Goal: Task Accomplishment & Management: Manage account settings

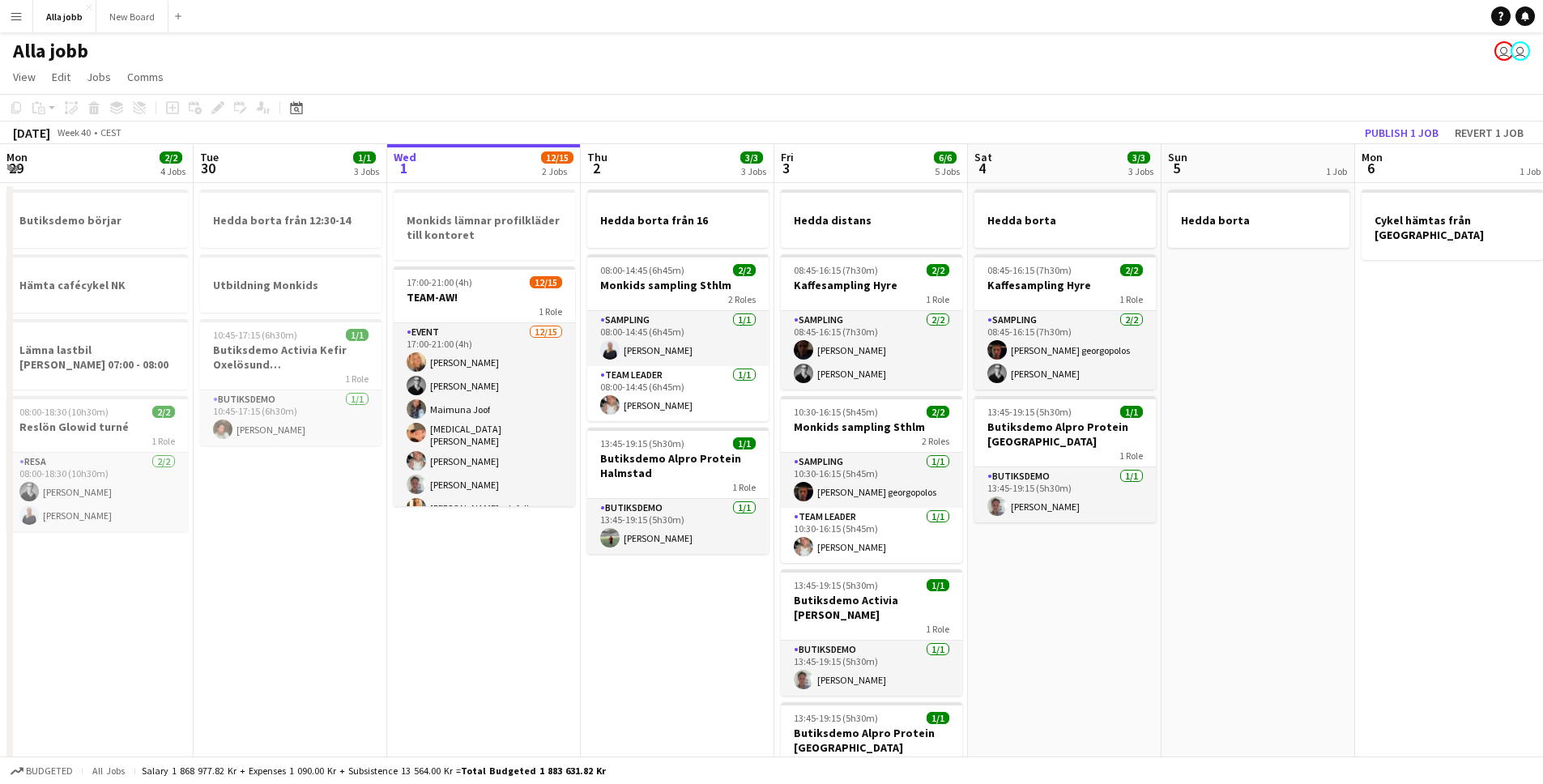
click at [422, 323] on app-calendar-viewport "Mon 29 2/2 4 Jobs Tue 30 1/1 3 Jobs Wed 1 12/15 2 Jobs Thu 2 3/3 3 Jobs Fri 3 6…" at bounding box center [771, 699] width 1543 height 1111
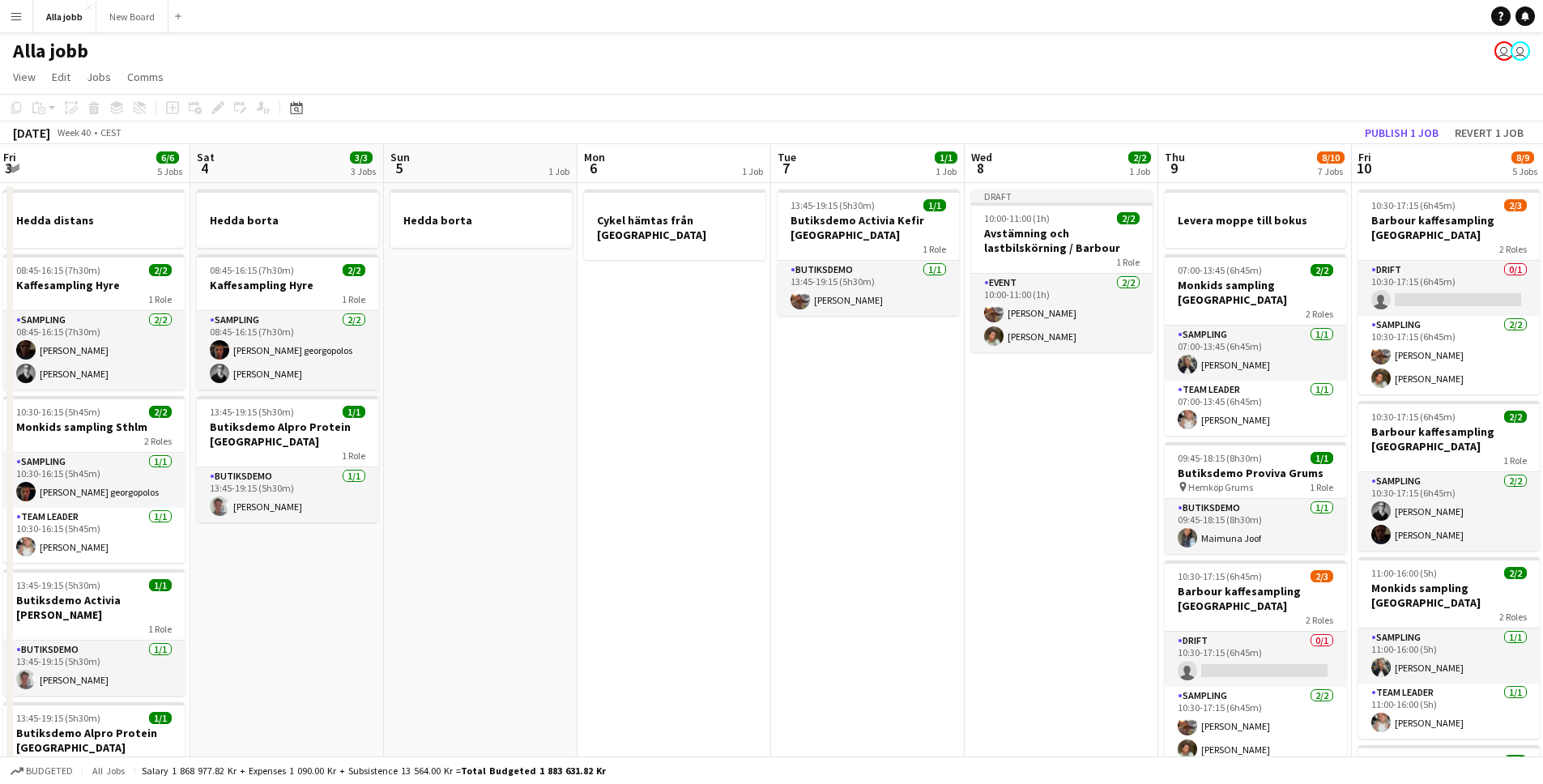
drag, startPoint x: 903, startPoint y: 401, endPoint x: 774, endPoint y: 398, distance: 129.0
click at [774, 398] on app-calendar-viewport "Tue 30 1/1 3 Jobs Wed 1 12/15 2 Jobs Thu 2 3/3 3 Jobs Fri 3 6/6 5 Jobs Sat 4 3/…" at bounding box center [771, 699] width 1543 height 1111
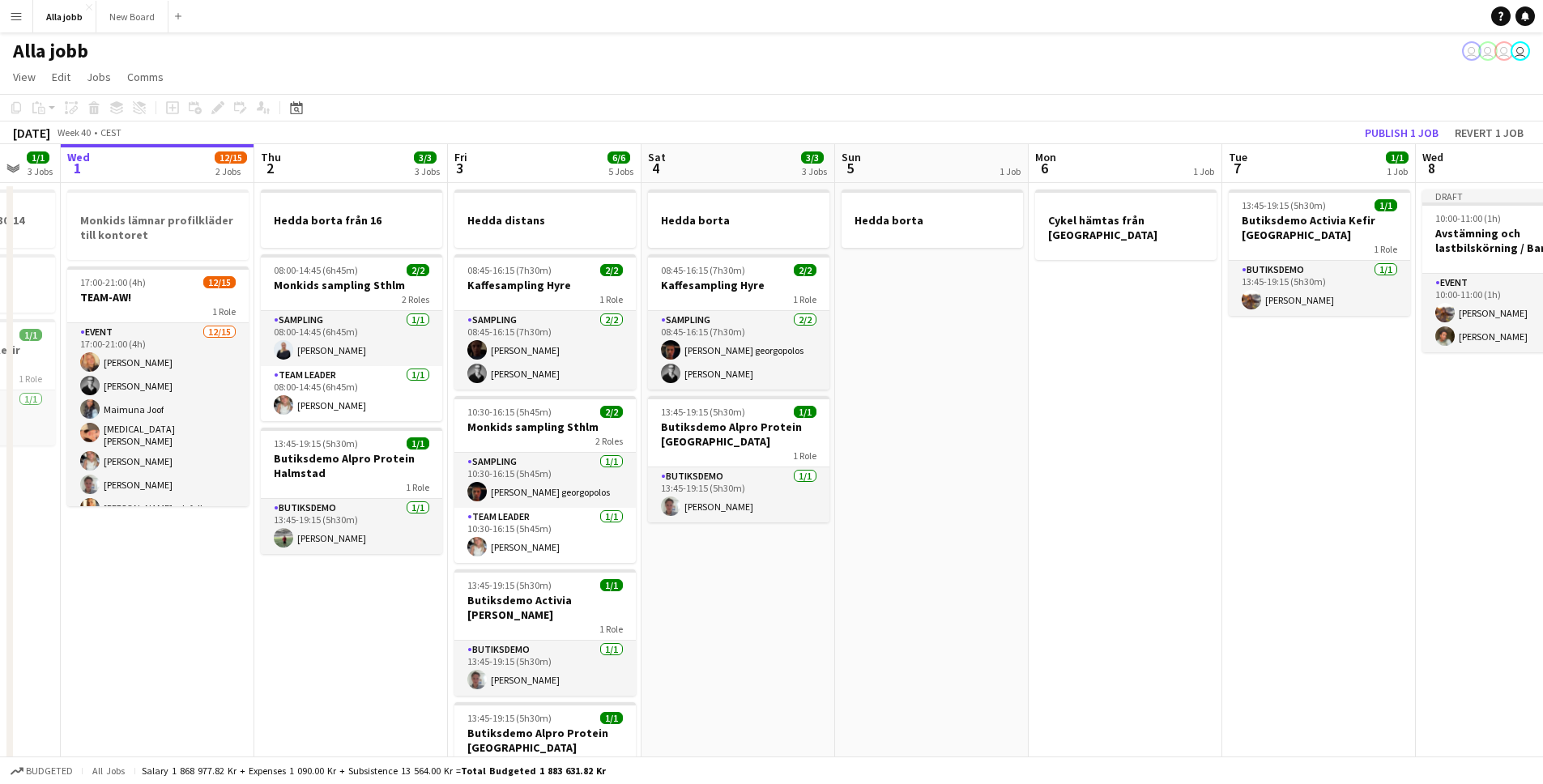
scroll to position [0, 536]
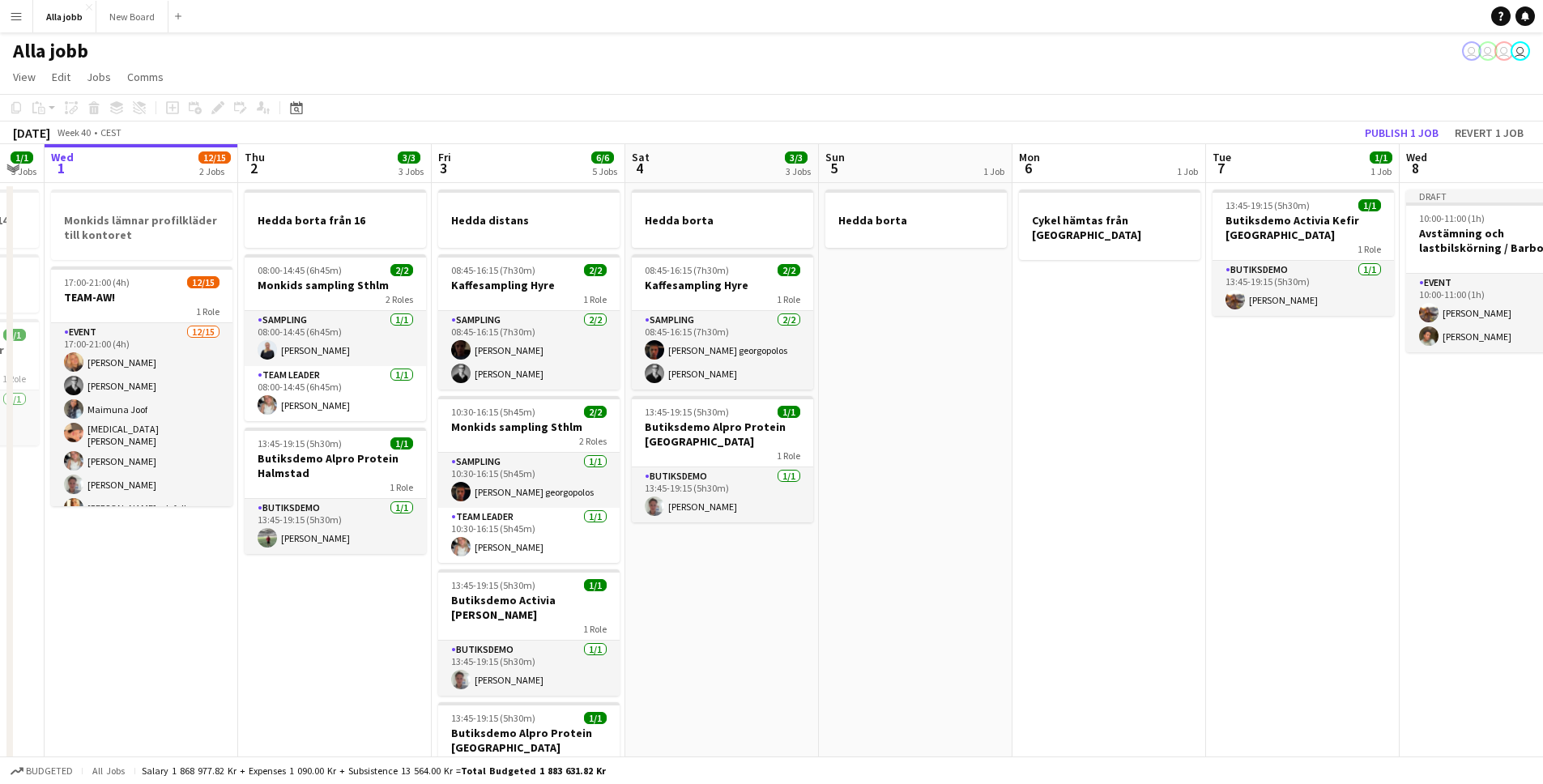
drag, startPoint x: 631, startPoint y: 376, endPoint x: 1150, endPoint y: 362, distance: 519.2
click at [1150, 362] on app-calendar-viewport "Sun 28 2/2 1 Job Mon 29 2/2 4 Jobs Tue 30 1/1 3 Jobs Wed 1 12/15 2 Jobs Thu 2 3…" at bounding box center [771, 699] width 1543 height 1111
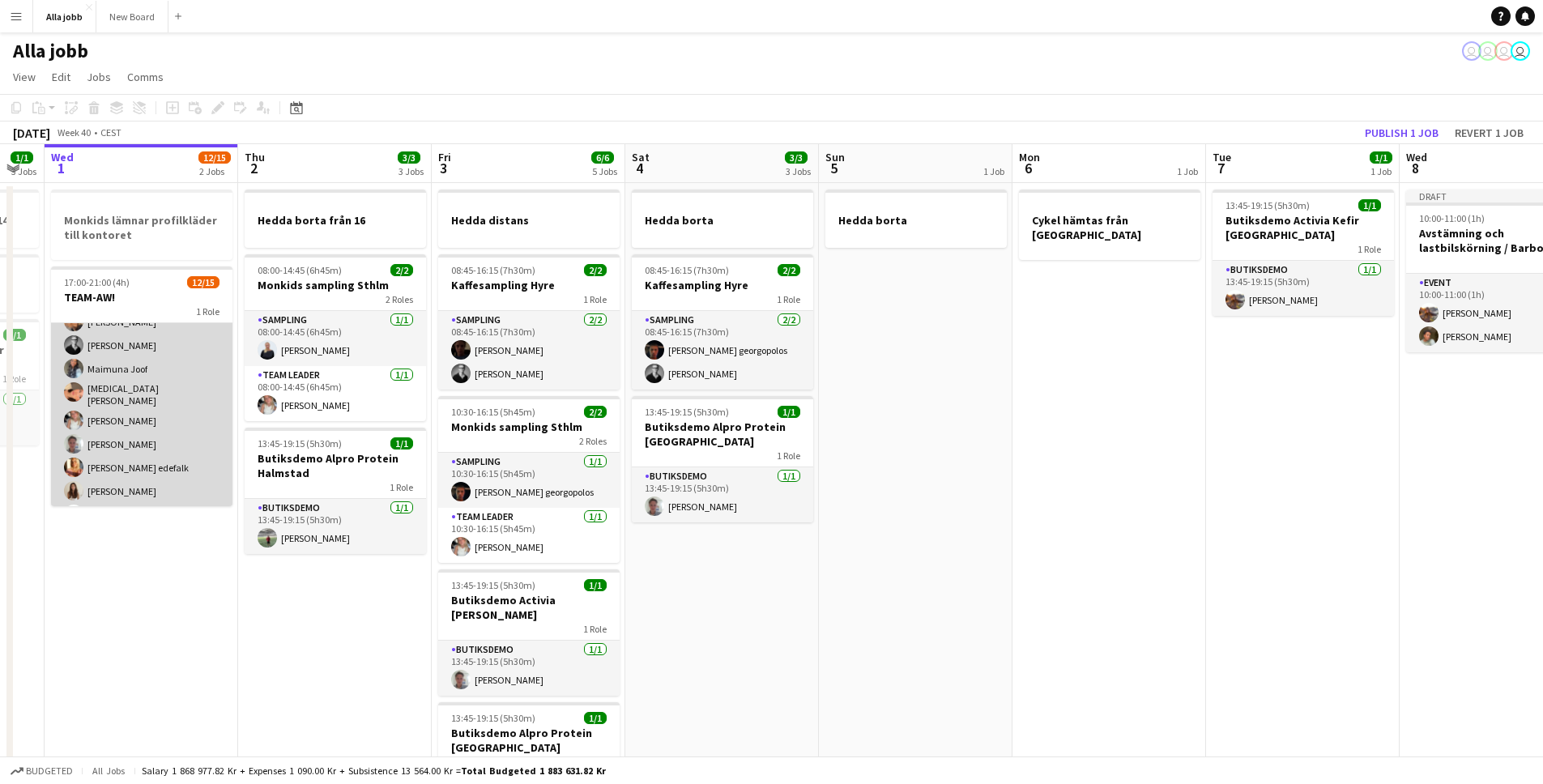
scroll to position [0, 0]
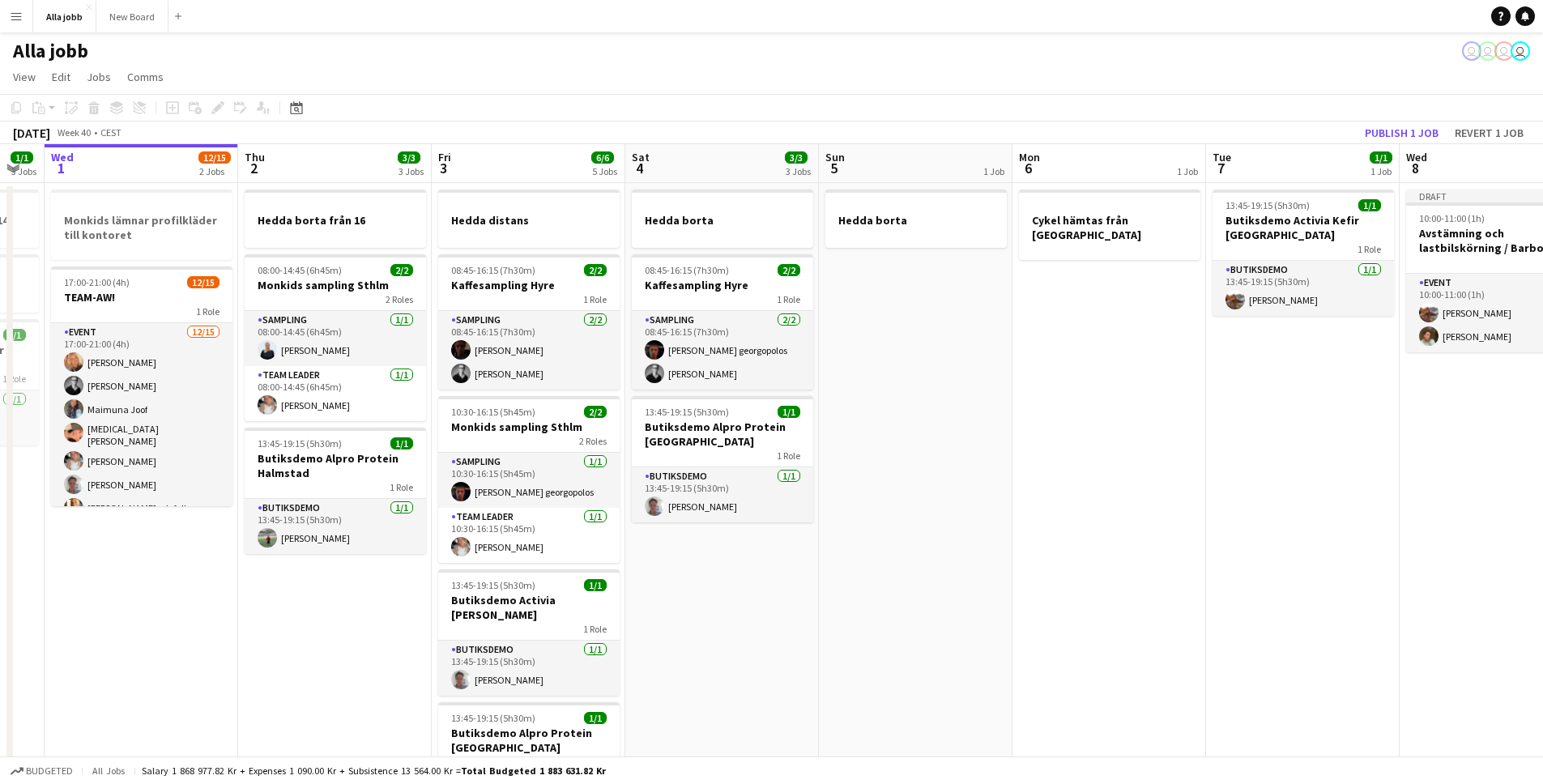
click at [1112, 390] on app-date-cell "Cykel hämtas från [GEOGRAPHIC_DATA]" at bounding box center [1109, 719] width 194 height 1072
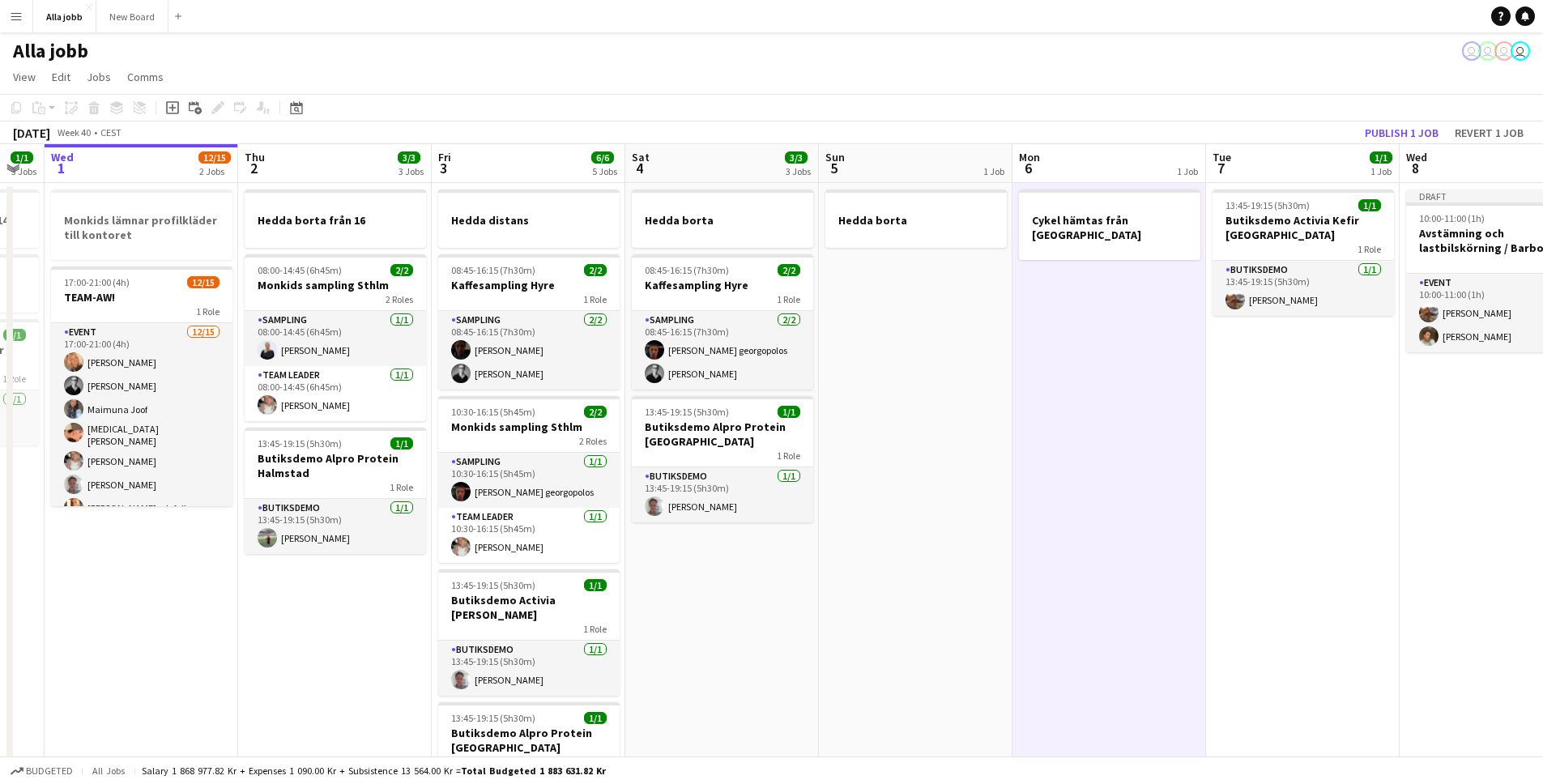
click at [961, 101] on app-toolbar "Copy Paste Paste Command V Paste with crew Command Shift V Paste linked Job [GE…" at bounding box center [771, 108] width 1543 height 28
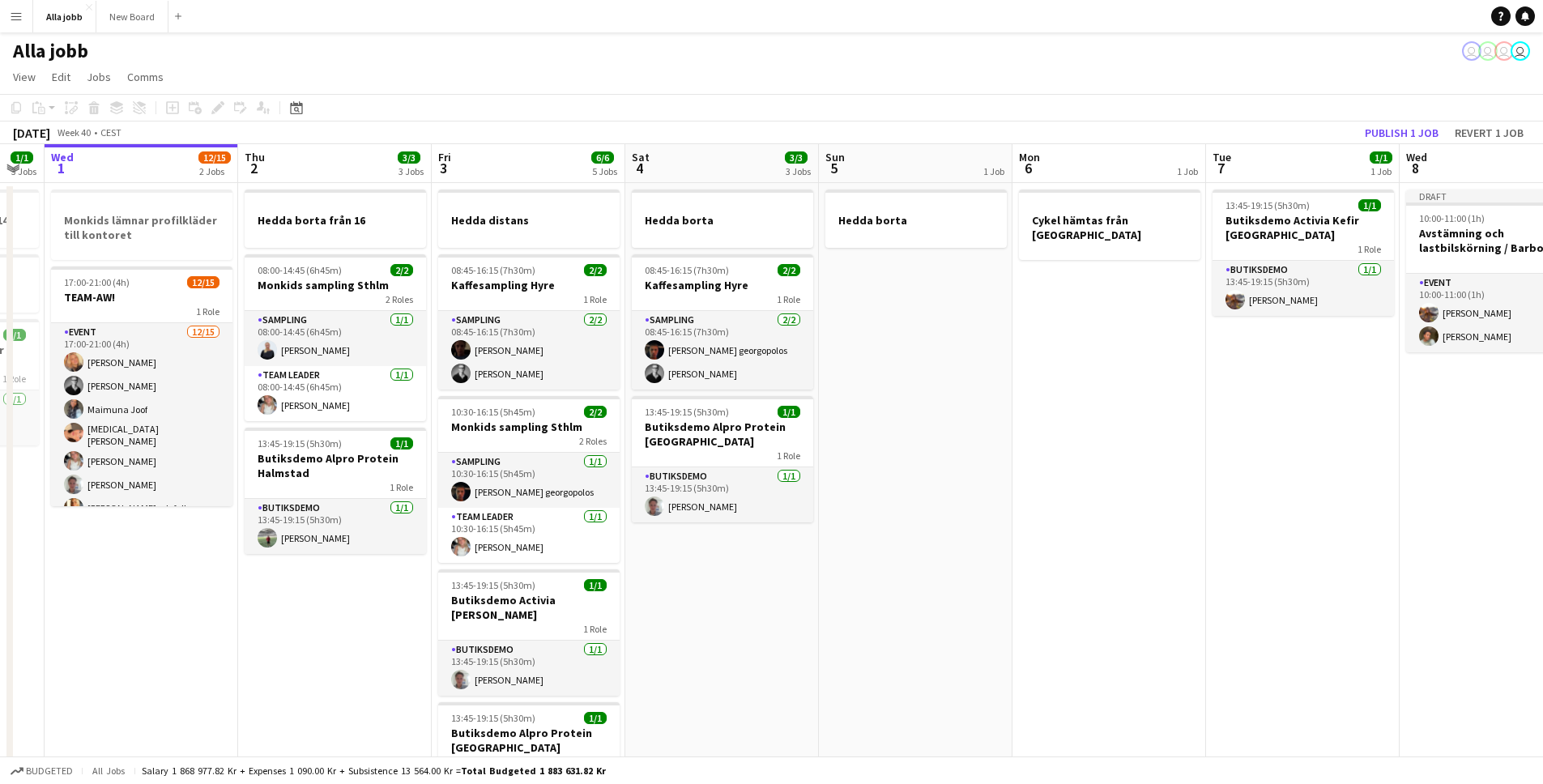
click at [962, 101] on app-toolbar "Copy Paste Paste Command V Paste with crew Command Shift V Paste linked Job [GE…" at bounding box center [771, 108] width 1543 height 28
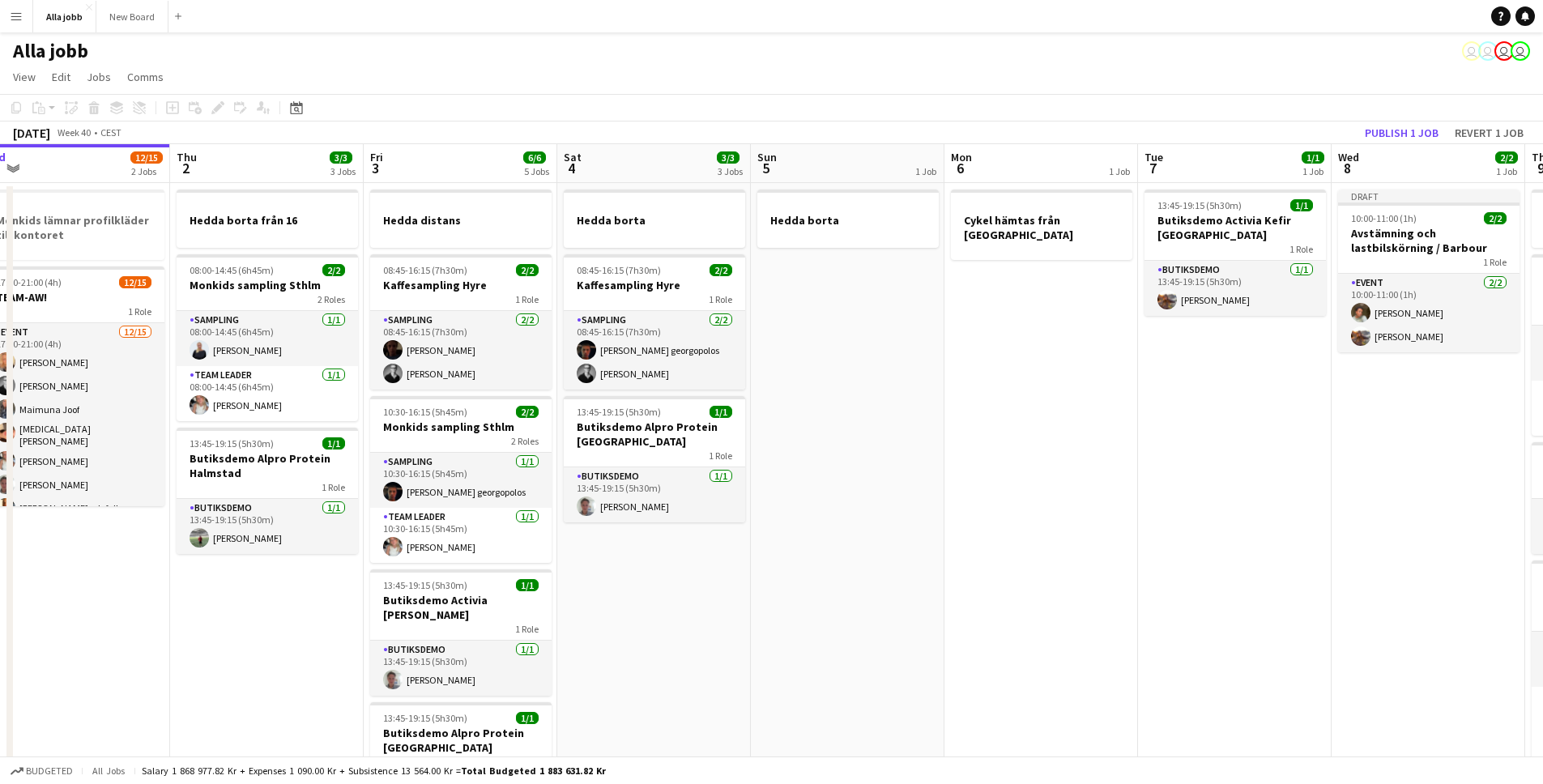
drag, startPoint x: 964, startPoint y: 448, endPoint x: 604, endPoint y: 426, distance: 360.7
click at [605, 426] on app-calendar-viewport "Sun 28 2/2 1 Job Mon 29 2/2 4 Jobs Tue 30 1/1 3 Jobs Wed 1 12/15 2 Jobs Thu 2 3…" at bounding box center [771, 699] width 1543 height 1111
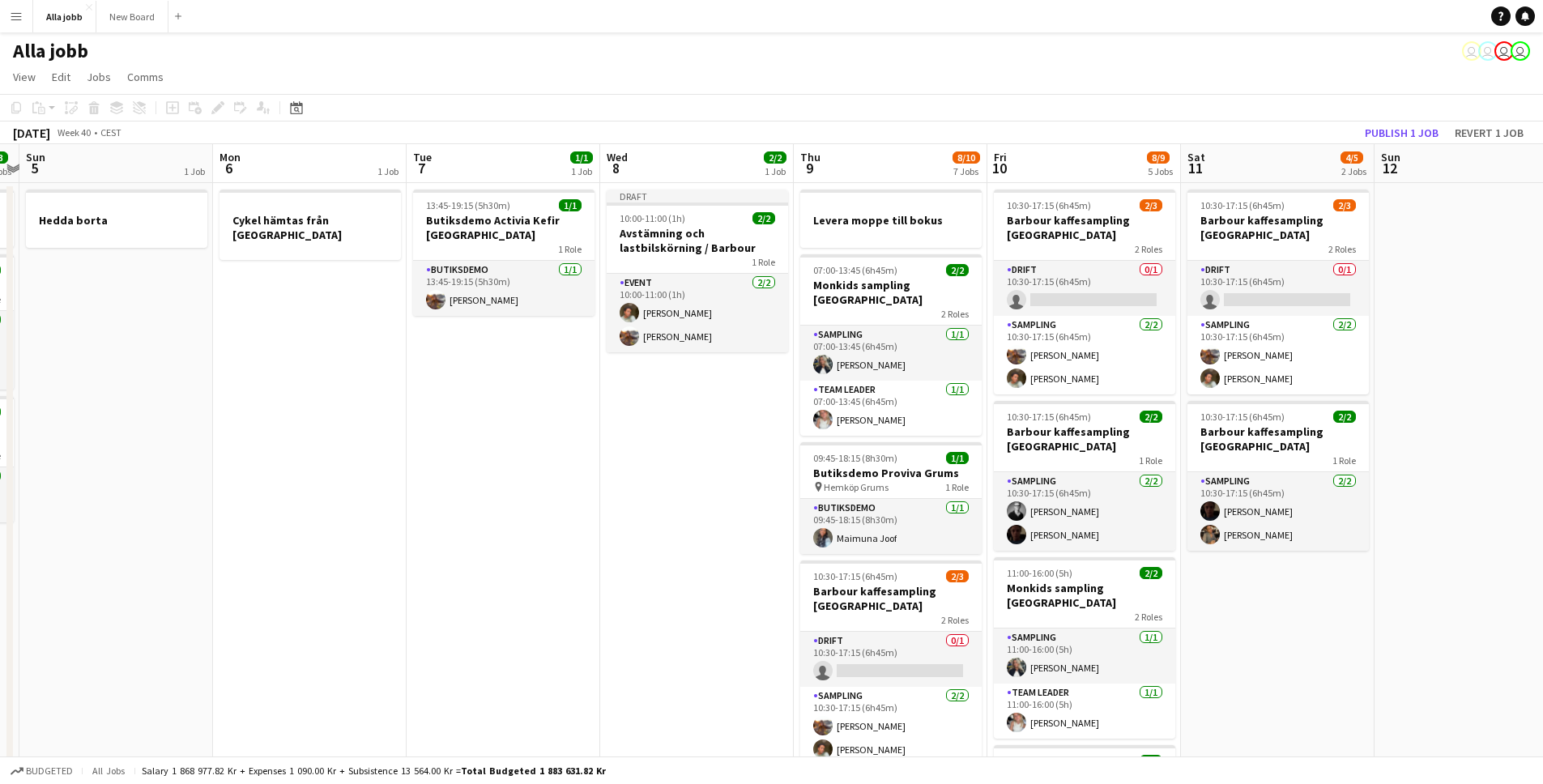
drag, startPoint x: 610, startPoint y: 465, endPoint x: 521, endPoint y: 455, distance: 89.6
click at [524, 456] on app-calendar-viewport "Thu 2 3/3 3 Jobs Fri 3 6/6 5 Jobs Sat 4 3/3 3 Jobs Sun 5 1 Job Mon 6 1 Job Tue …" at bounding box center [771, 699] width 1543 height 1111
